Goal: Subscribe to service/newsletter: Subscribe to service/newsletter

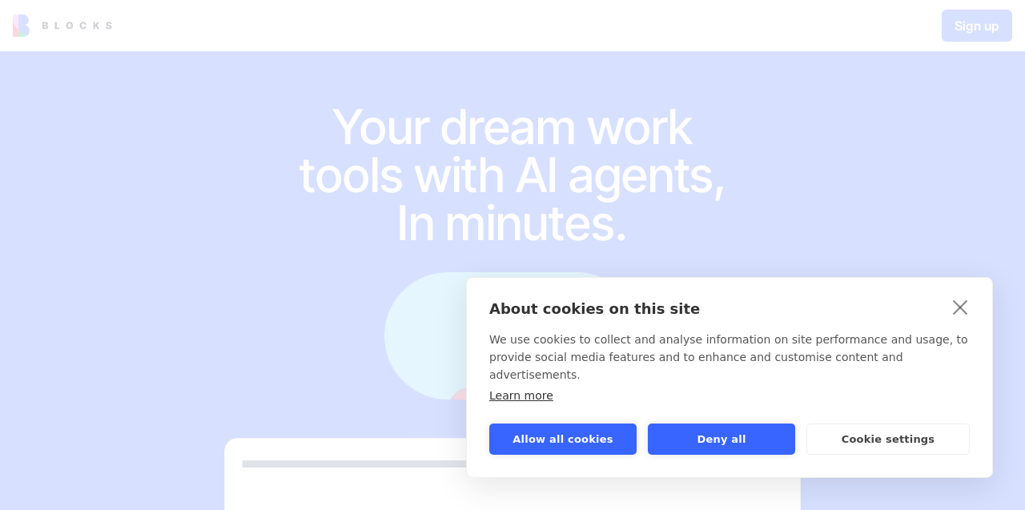
click at [542, 439] on button "Allow all cookies" at bounding box center [562, 438] width 147 height 31
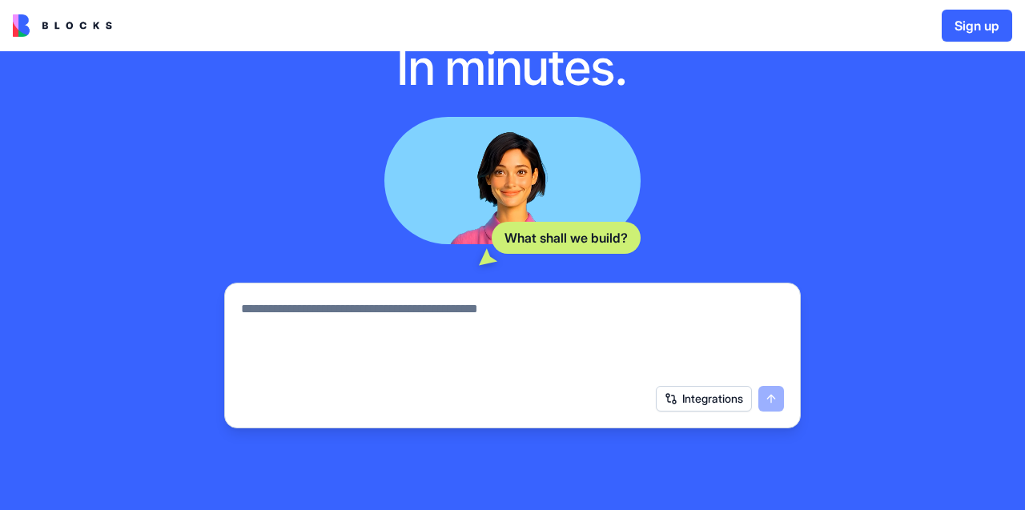
scroll to position [269, 0]
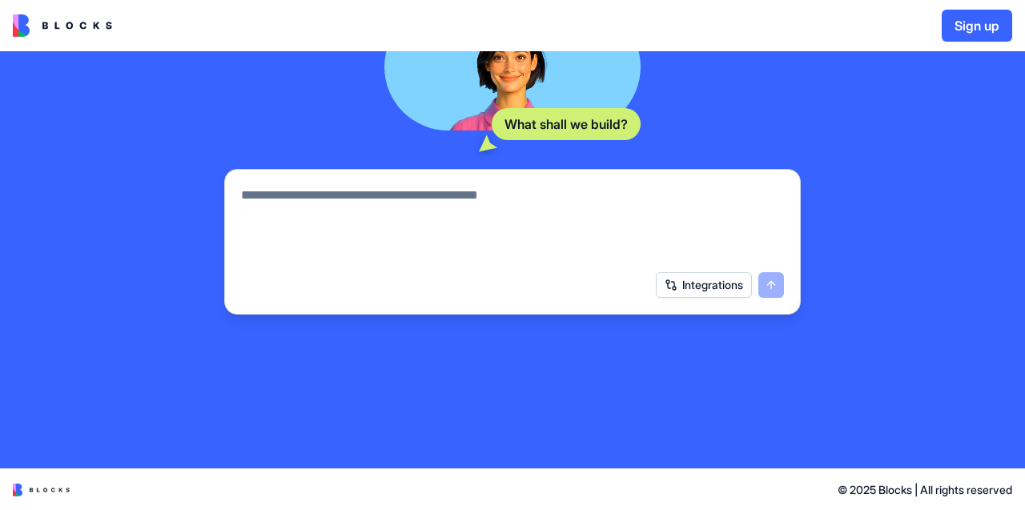
click at [378, 214] on textarea at bounding box center [512, 224] width 543 height 77
click at [283, 199] on textarea at bounding box center [512, 224] width 543 height 77
drag, startPoint x: 263, startPoint y: 198, endPoint x: 482, endPoint y: 209, distance: 219.6
click at [482, 209] on textarea at bounding box center [512, 224] width 543 height 77
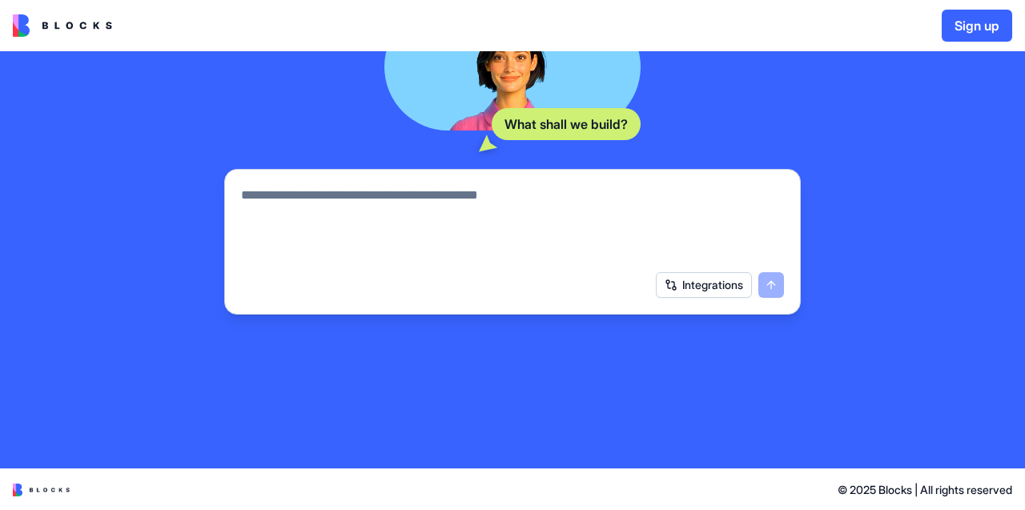
drag, startPoint x: 479, startPoint y: 265, endPoint x: 467, endPoint y: 276, distance: 15.8
click at [478, 267] on div "Integrations" at bounding box center [512, 285] width 562 height 45
click at [407, 180] on div at bounding box center [512, 219] width 562 height 86
click at [407, 193] on textarea at bounding box center [512, 224] width 543 height 77
click at [293, 199] on textarea at bounding box center [512, 224] width 543 height 77
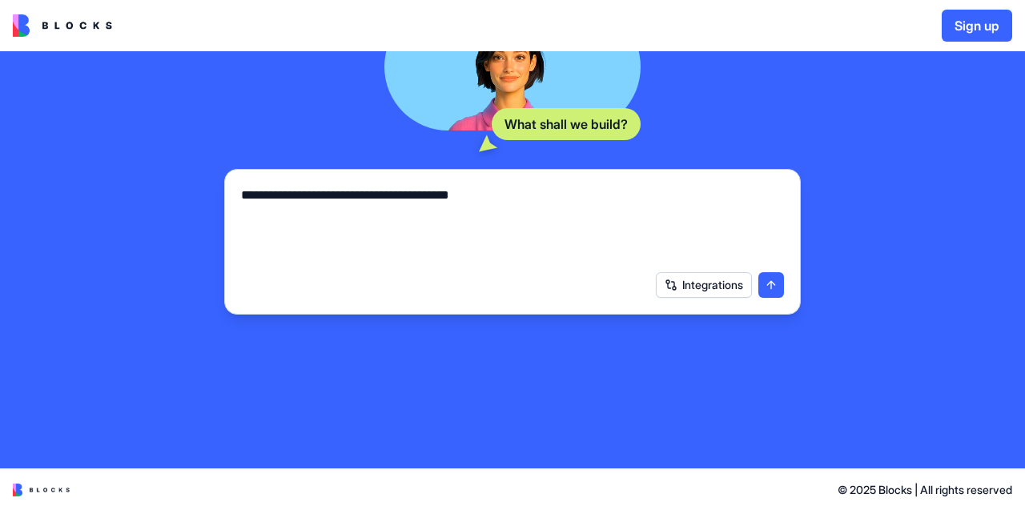
type textarea "**********"
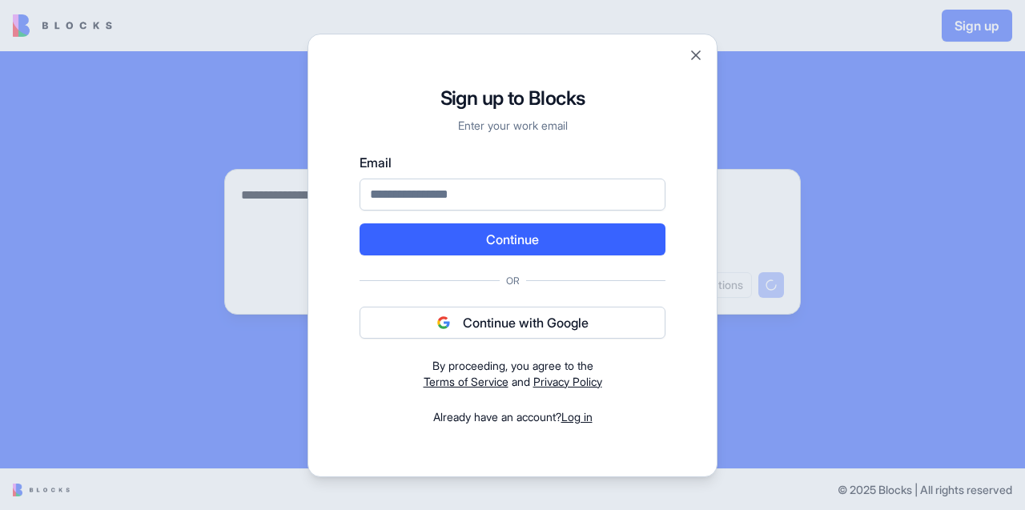
click at [546, 322] on button "Continue with Google" at bounding box center [512, 323] width 306 height 32
